Goal: Transaction & Acquisition: Obtain resource

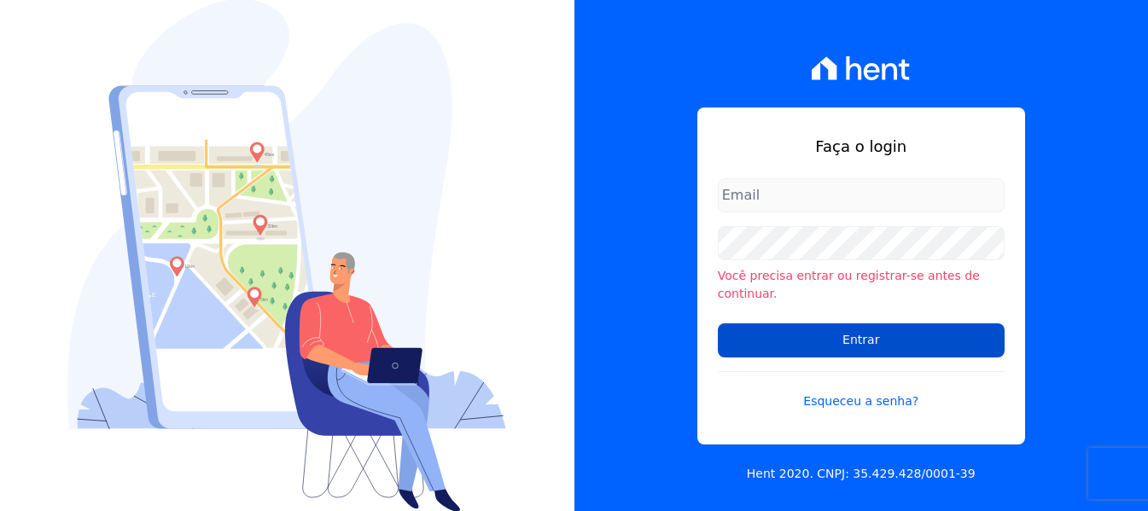
type input "[EMAIL_ADDRESS][DOMAIN_NAME]"
click at [850, 333] on input "Entrar" at bounding box center [861, 341] width 287 height 34
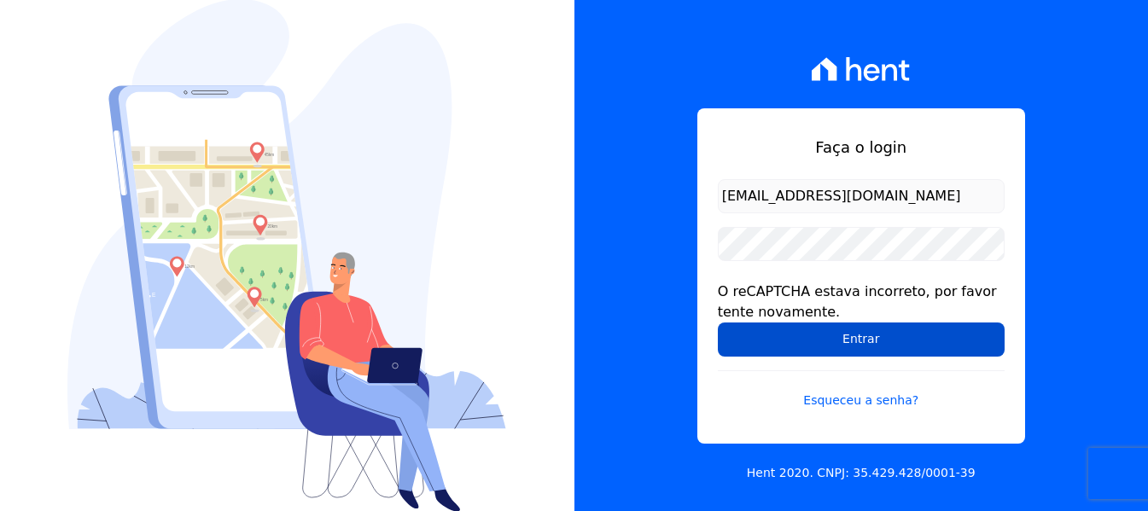
drag, startPoint x: 906, startPoint y: 336, endPoint x: 915, endPoint y: 329, distance: 11.6
click at [912, 333] on input "Entrar" at bounding box center [861, 340] width 287 height 34
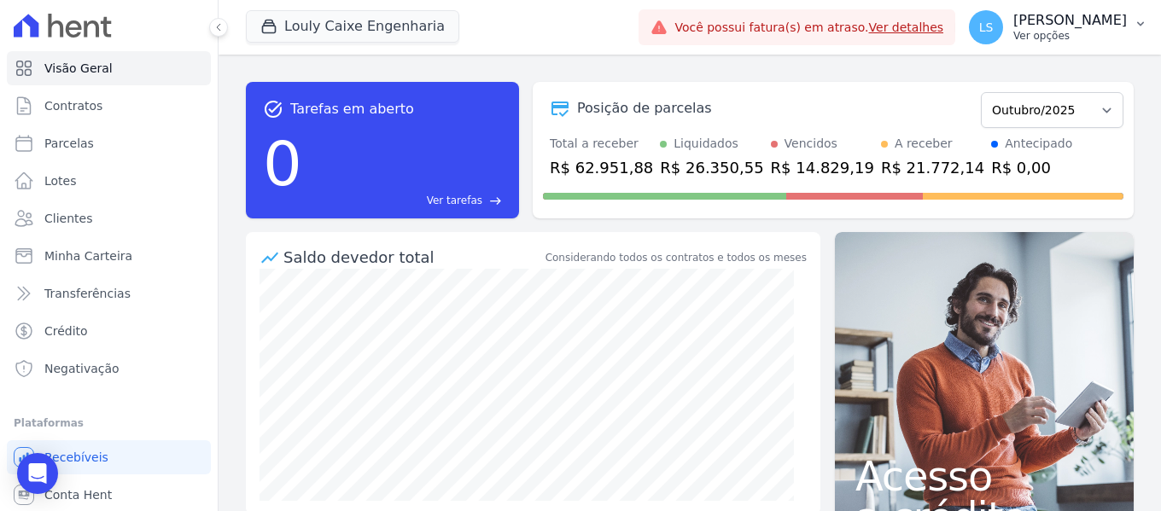
click at [1054, 21] on p "[PERSON_NAME]" at bounding box center [1070, 20] width 114 height 17
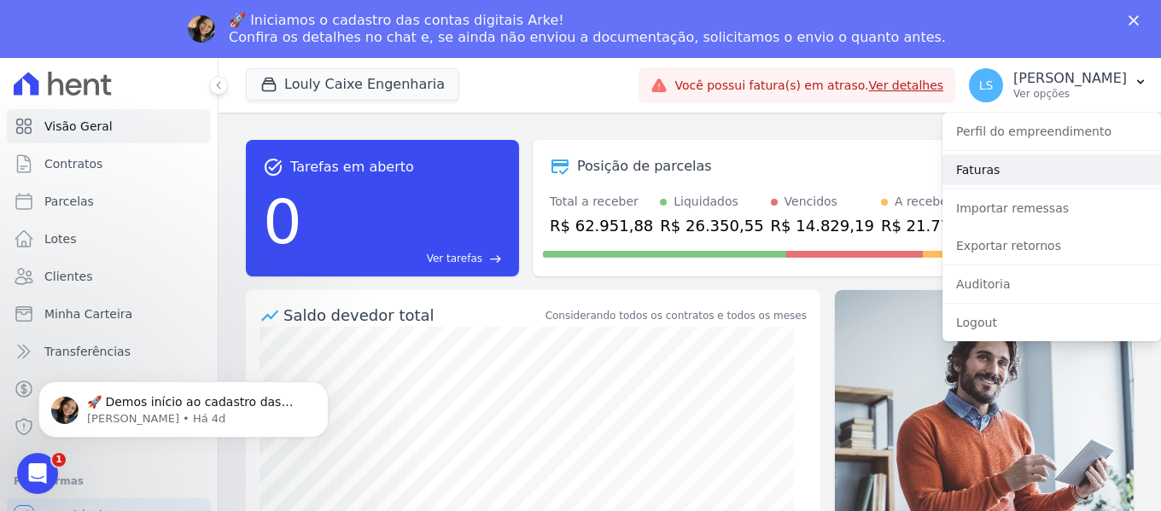
click at [1025, 161] on link "Faturas" at bounding box center [1052, 170] width 219 height 31
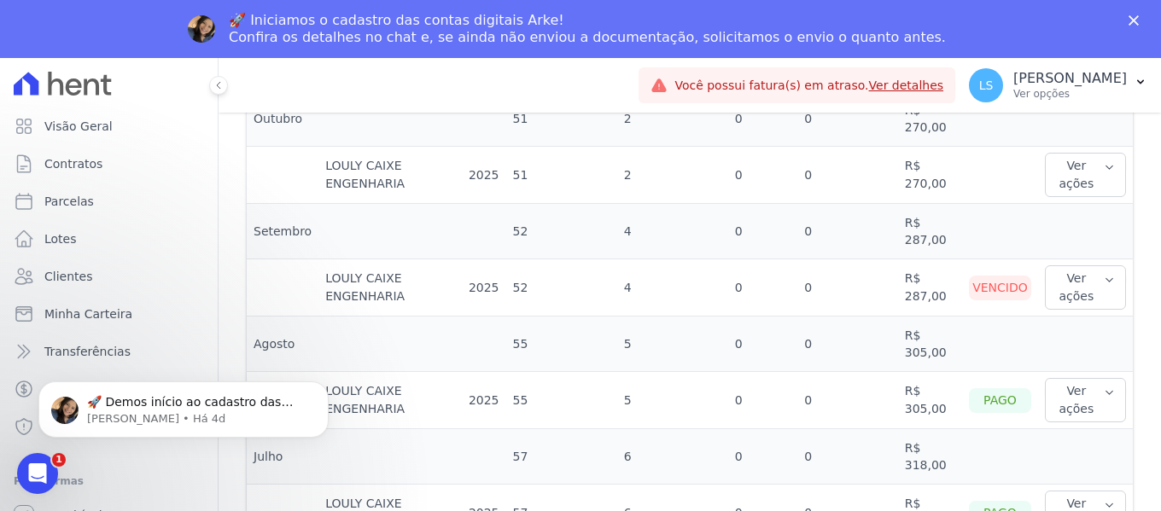
scroll to position [598, 0]
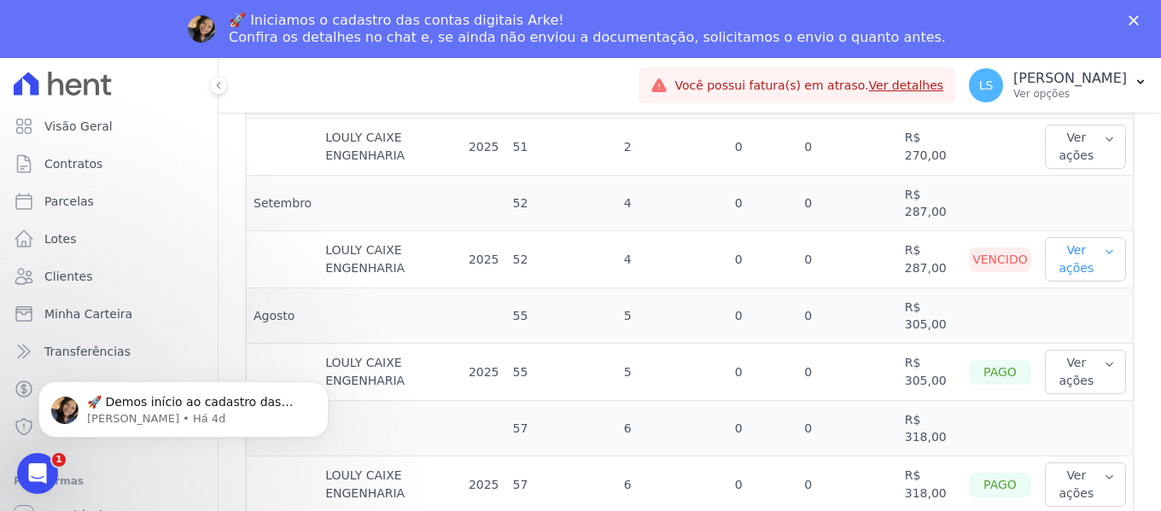
click at [1073, 248] on button "Ver ações" at bounding box center [1085, 259] width 81 height 44
click at [1053, 333] on link "Nota fiscal eletrônica" at bounding box center [1115, 337] width 126 height 18
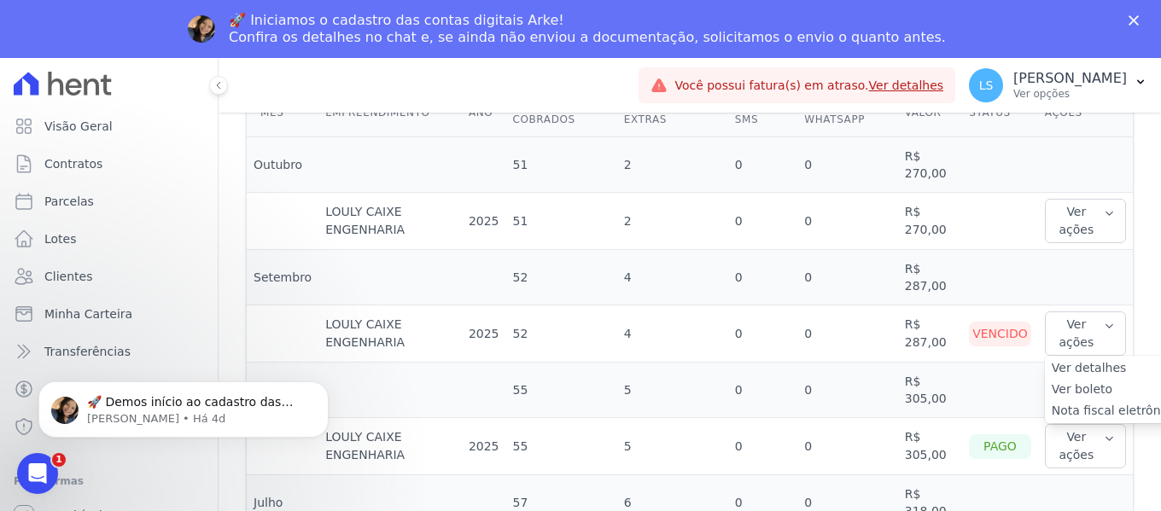
scroll to position [427, 0]
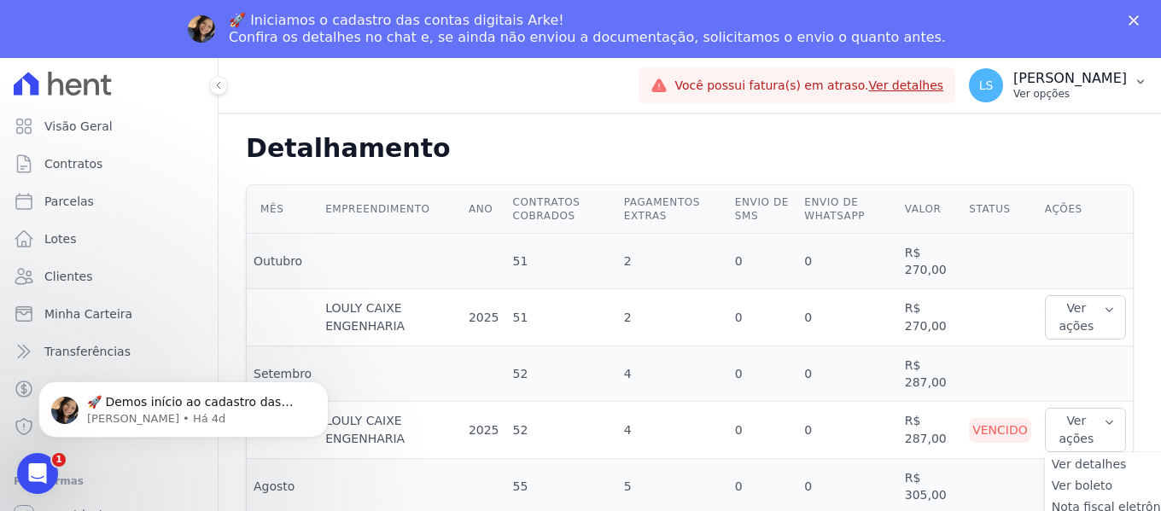
click at [1017, 77] on p "[PERSON_NAME]" at bounding box center [1070, 78] width 114 height 17
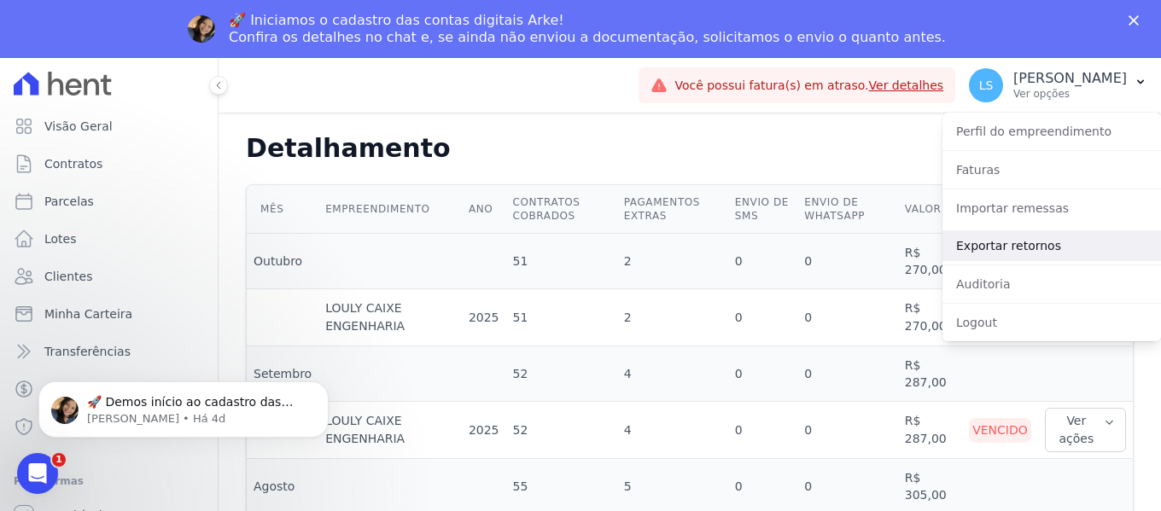
click at [1021, 254] on link "Exportar retornos" at bounding box center [1052, 246] width 219 height 31
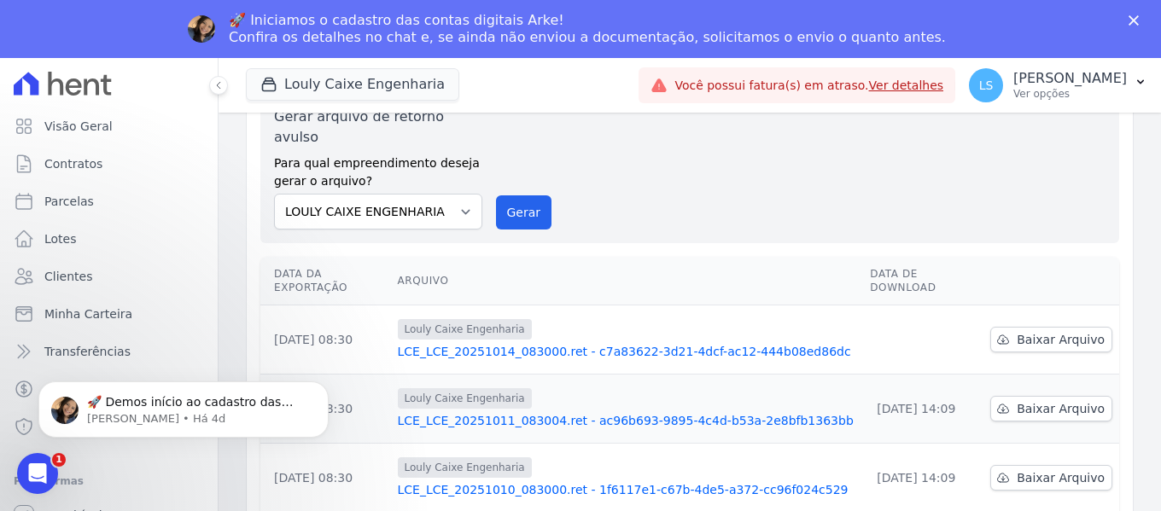
click at [720, 343] on link "LCE_LCE_20251014_083000.ret - c7a83622-3d21-4dcf-ac12-444b08ed86dc" at bounding box center [627, 351] width 459 height 17
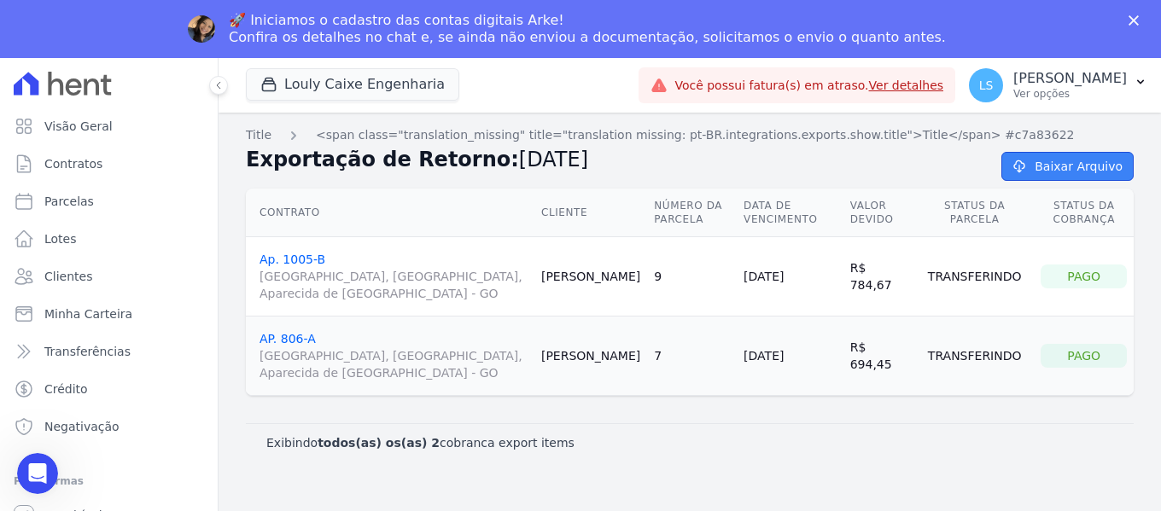
click at [1062, 173] on link "Baixar Arquivo" at bounding box center [1067, 166] width 132 height 29
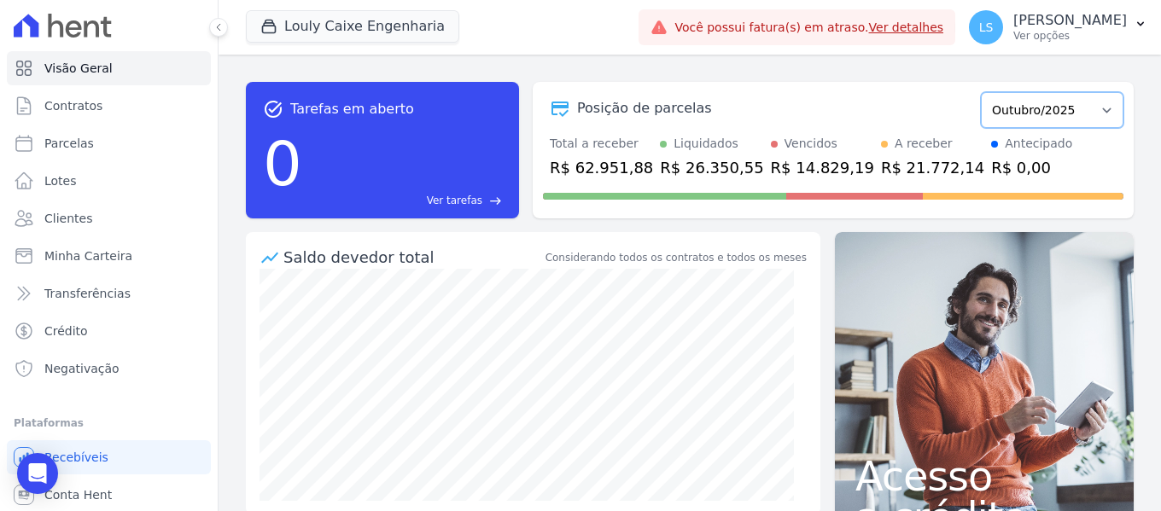
click at [1024, 107] on select "Setembro/2024 Outubro/2024 Novembro/2024 Dezembro/2024 Janeiro/2025 Fevereiro/2…" at bounding box center [1052, 110] width 143 height 36
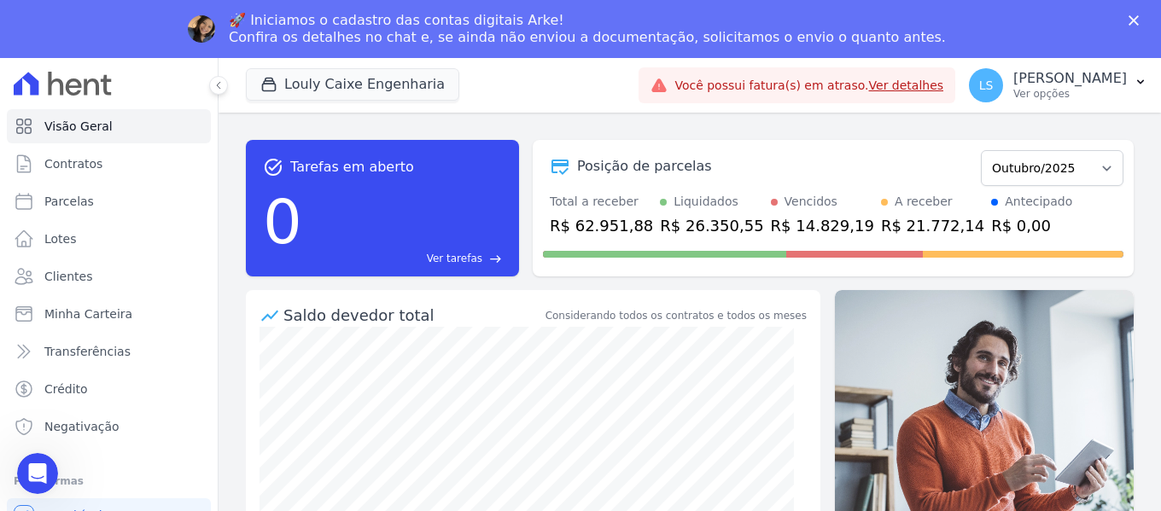
click at [782, 98] on div "Louly Caixe Engenharia Você possui apenas um empreendimento Aplicar Você possui…" at bounding box center [690, 85] width 943 height 55
click at [1013, 86] on p "[PERSON_NAME]" at bounding box center [1070, 78] width 114 height 17
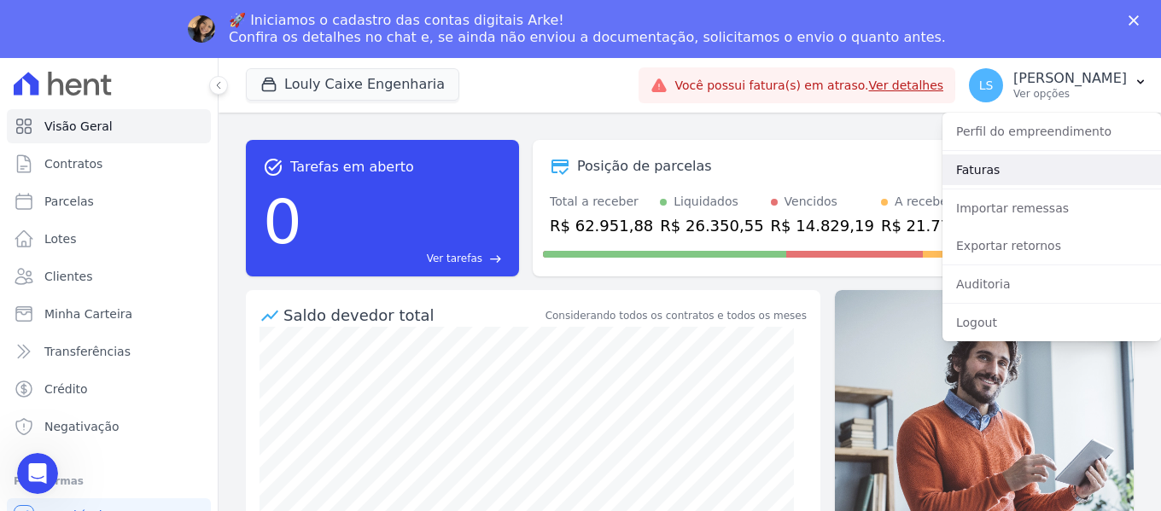
click at [991, 163] on link "Faturas" at bounding box center [1052, 170] width 219 height 31
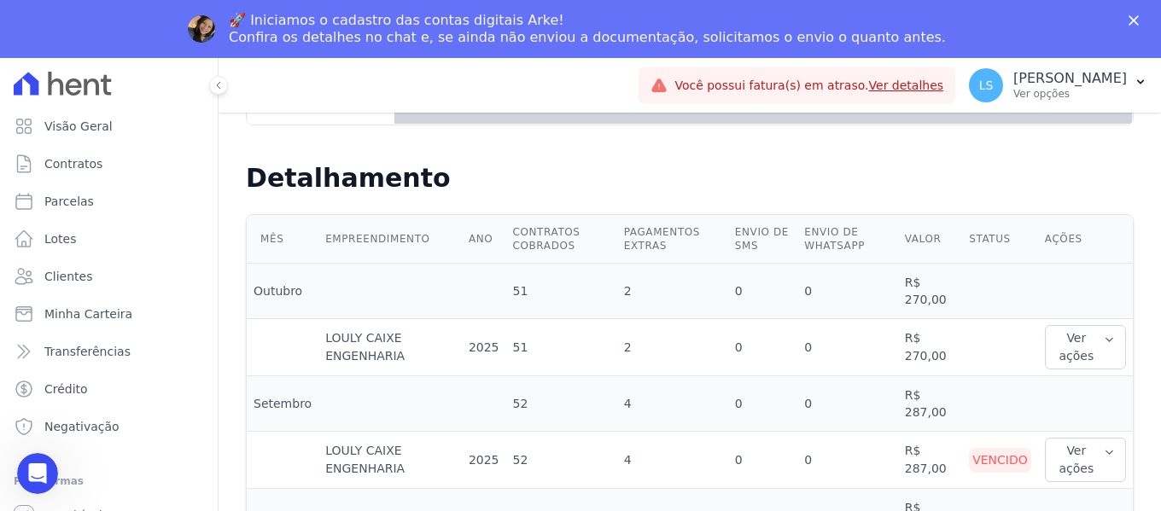
scroll to position [427, 0]
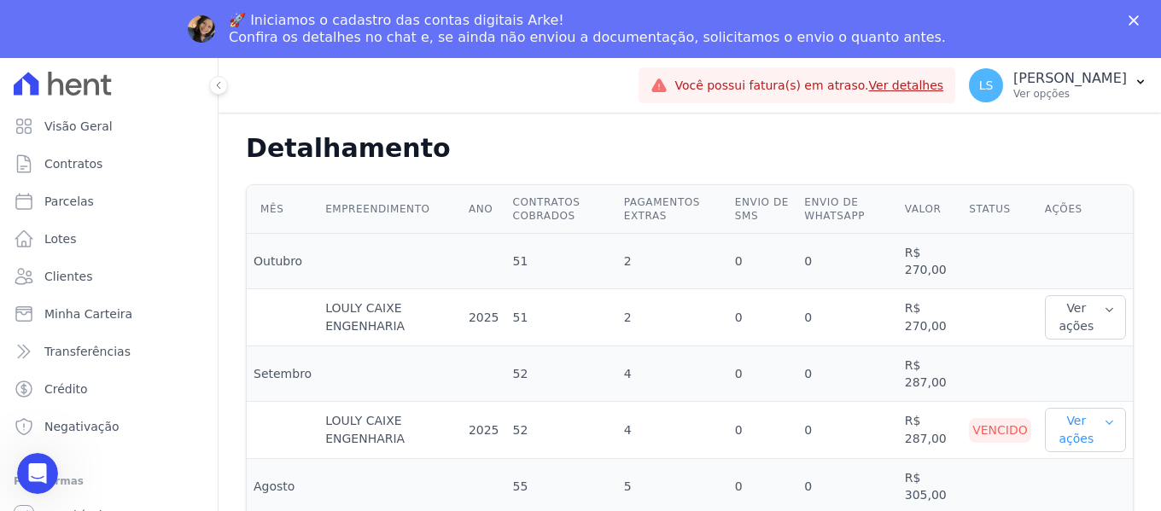
click at [1077, 430] on button "Ver ações" at bounding box center [1085, 430] width 81 height 44
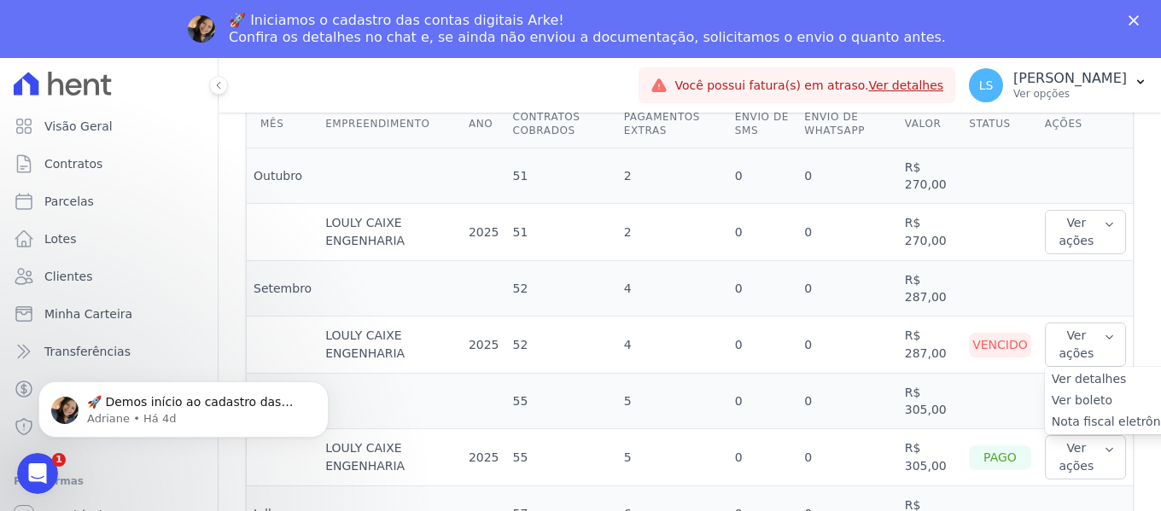
scroll to position [0, 0]
click at [1077, 400] on link "Ver boleto" at bounding box center [1115, 401] width 126 height 18
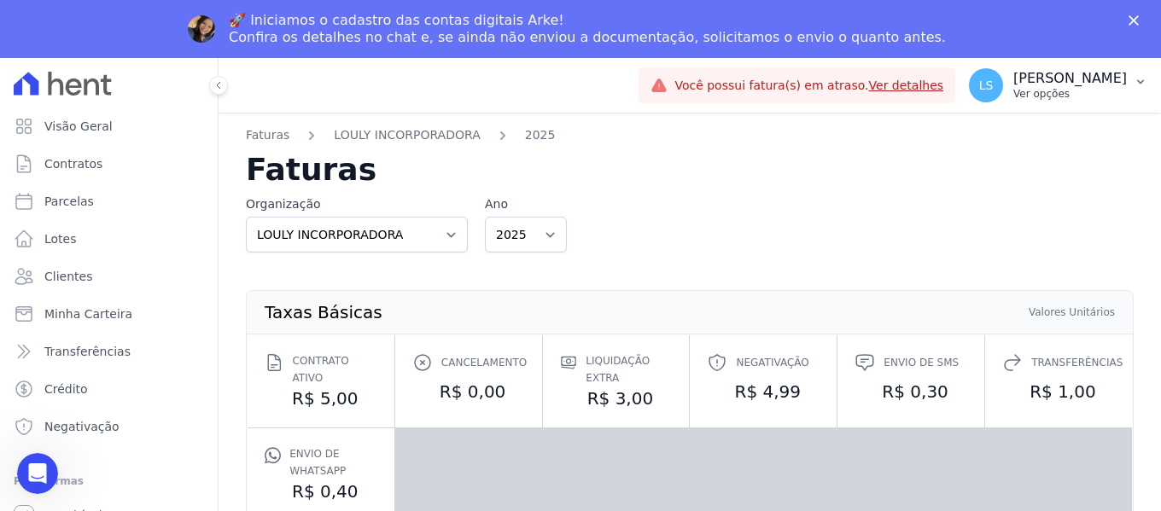
click at [1013, 92] on p "Ver opções" at bounding box center [1070, 94] width 114 height 14
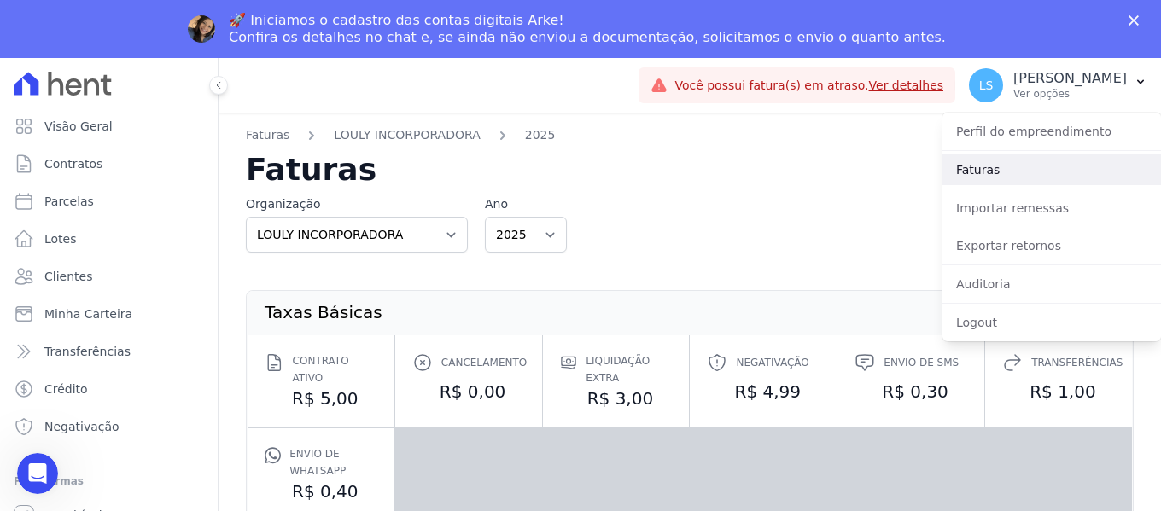
click at [1000, 166] on link "Faturas" at bounding box center [1052, 170] width 219 height 31
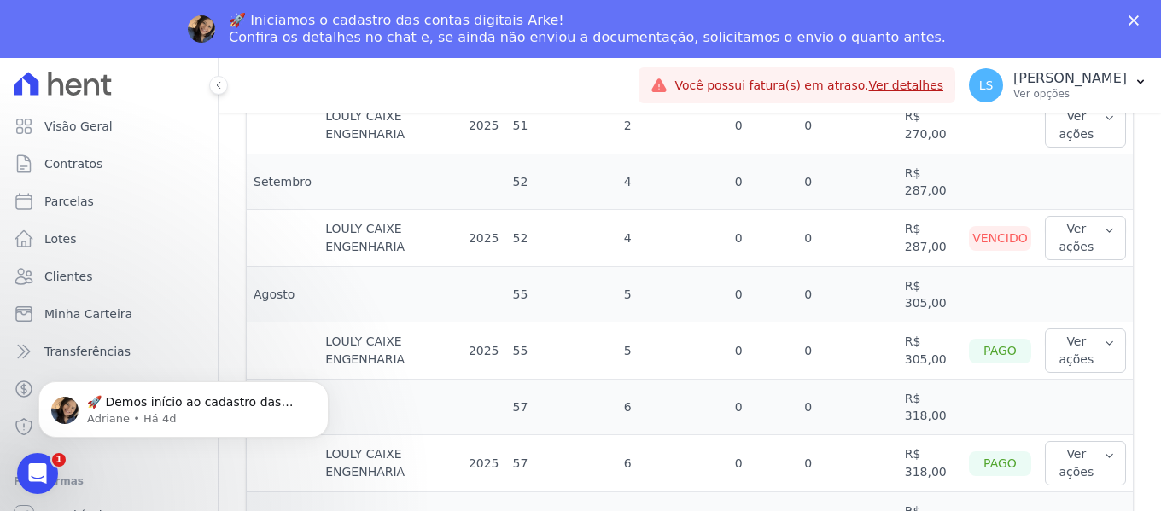
scroll to position [683, 0]
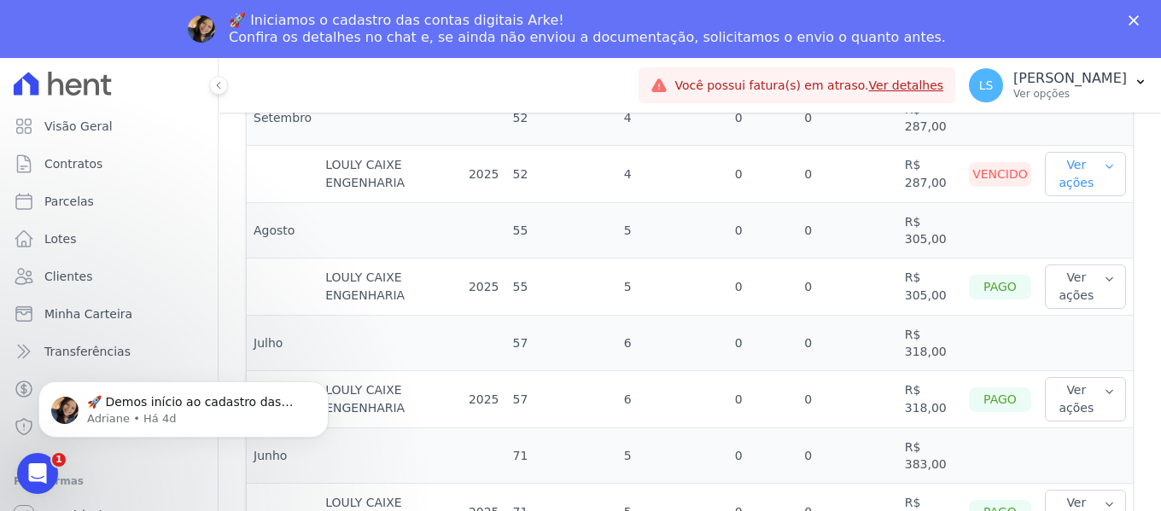
click at [1077, 157] on button "Ver ações" at bounding box center [1085, 174] width 81 height 44
click at [1075, 216] on link "Ver detalhes" at bounding box center [1115, 209] width 126 height 18
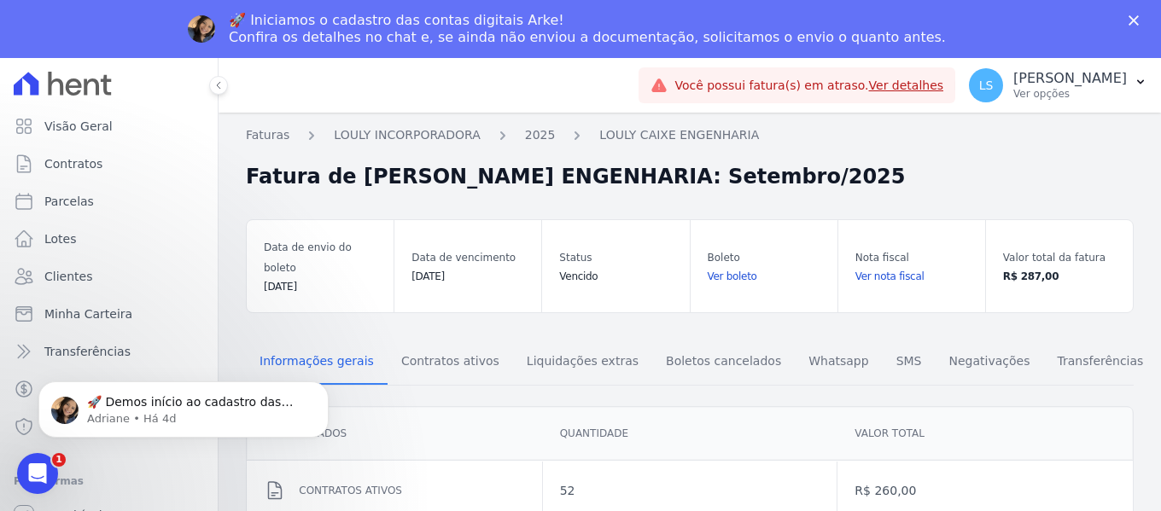
click at [733, 268] on link "Ver boleto" at bounding box center [764, 276] width 113 height 17
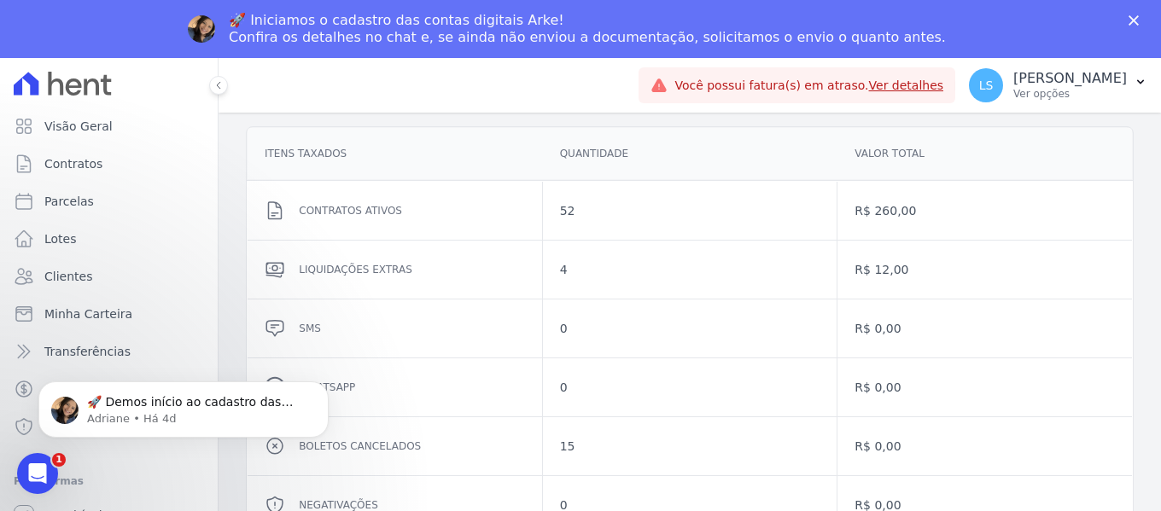
scroll to position [371, 0]
